Goal: Task Accomplishment & Management: Use online tool/utility

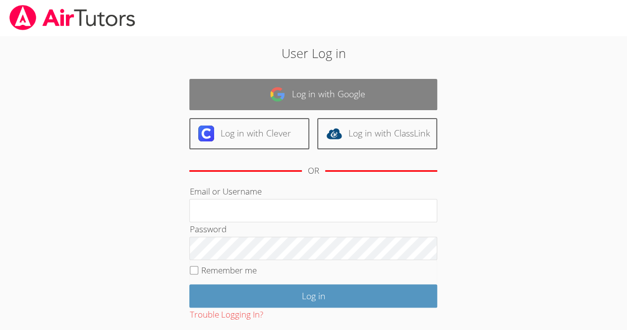
click at [343, 98] on link "Log in with Google" at bounding box center [313, 94] width 248 height 31
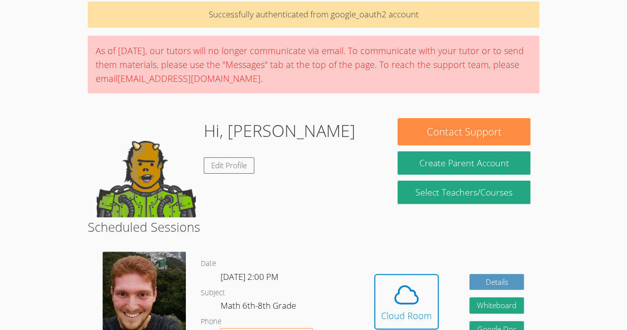
scroll to position [55, 0]
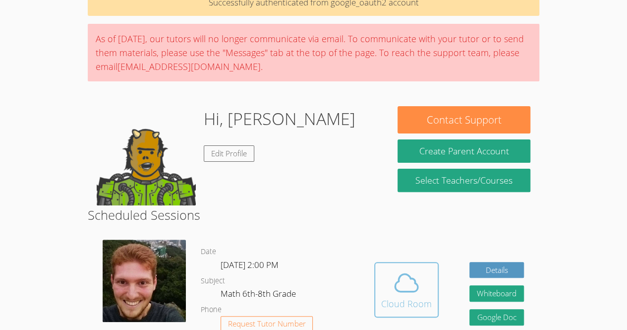
click at [409, 284] on icon at bounding box center [407, 283] width 28 height 28
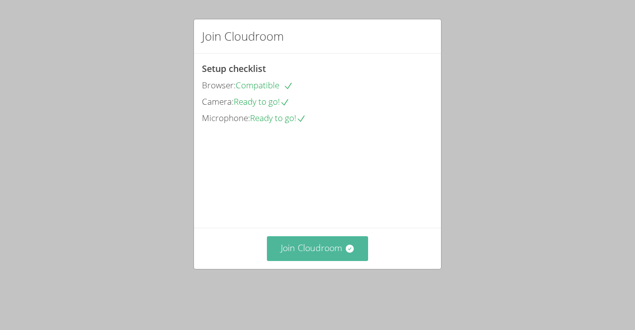
click at [362, 260] on button "Join Cloudroom" at bounding box center [318, 248] width 102 height 24
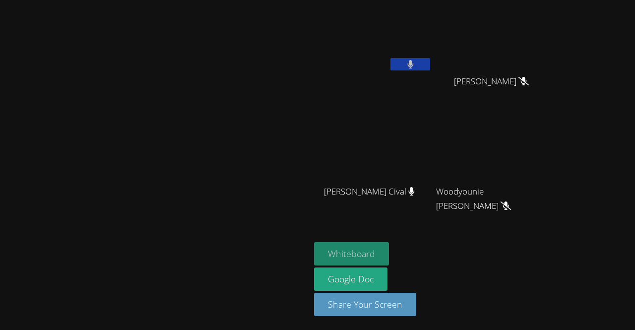
click at [389, 252] on button "Whiteboard" at bounding box center [351, 253] width 75 height 23
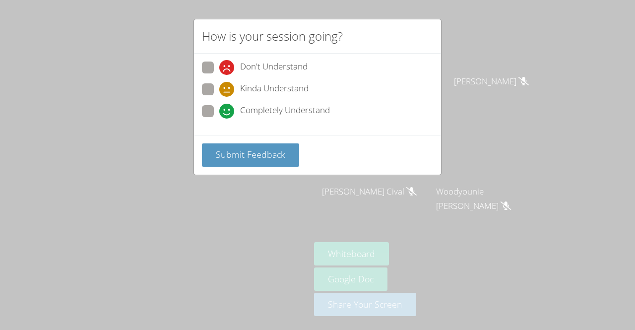
click at [219, 119] on span at bounding box center [219, 119] width 0 height 0
click at [219, 112] on input "Completely Understand" at bounding box center [223, 109] width 8 height 8
radio input "true"
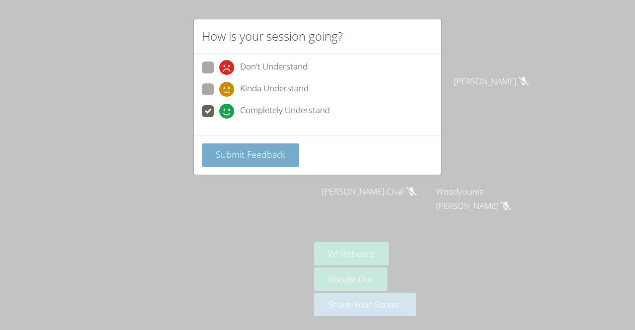
click at [222, 155] on span "Submit Feedback" at bounding box center [250, 154] width 69 height 12
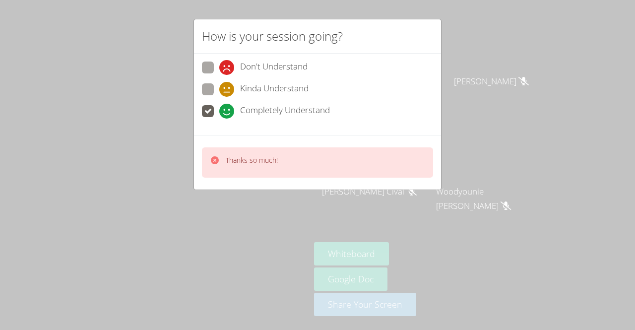
click at [306, 9] on div "How is your session going? Don't Understand Kinda Understand Completely Underst…" at bounding box center [317, 165] width 635 height 330
click at [265, 28] on h2 "How is your session going?" at bounding box center [272, 36] width 141 height 18
click at [267, 7] on div "How is your session going? Don't Understand Kinda Understand Completely Underst…" at bounding box center [317, 165] width 635 height 330
click at [242, 15] on div "How is your session going? Don't Understand Kinda Understand Completely Underst…" at bounding box center [317, 165] width 635 height 330
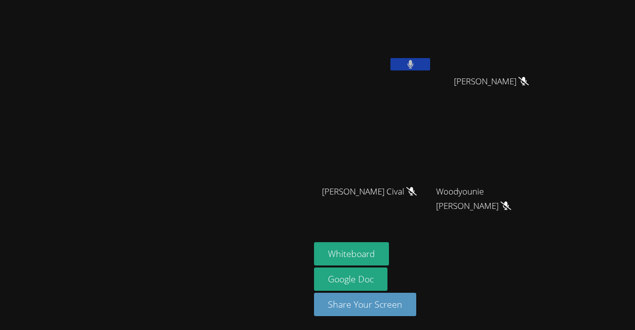
click at [431, 61] on video at bounding box center [373, 37] width 118 height 66
click at [430, 67] on button at bounding box center [410, 64] width 40 height 12
